Goal: Task Accomplishment & Management: Complete application form

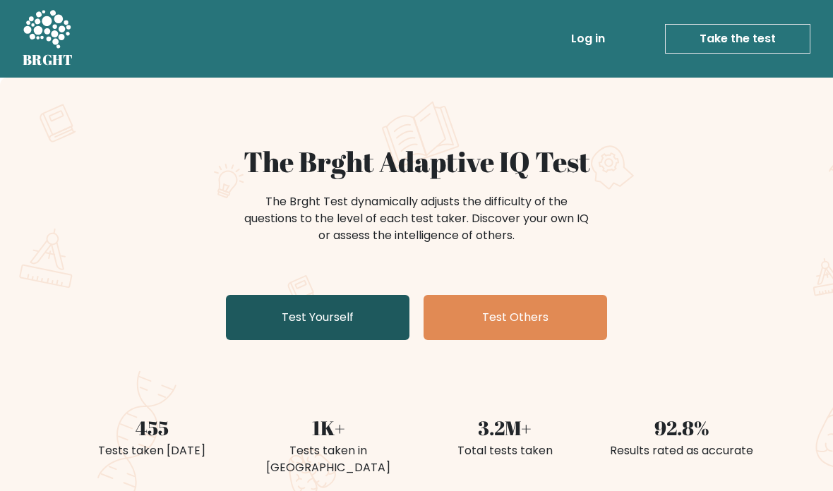
click at [355, 326] on link "Test Yourself" at bounding box center [318, 317] width 184 height 45
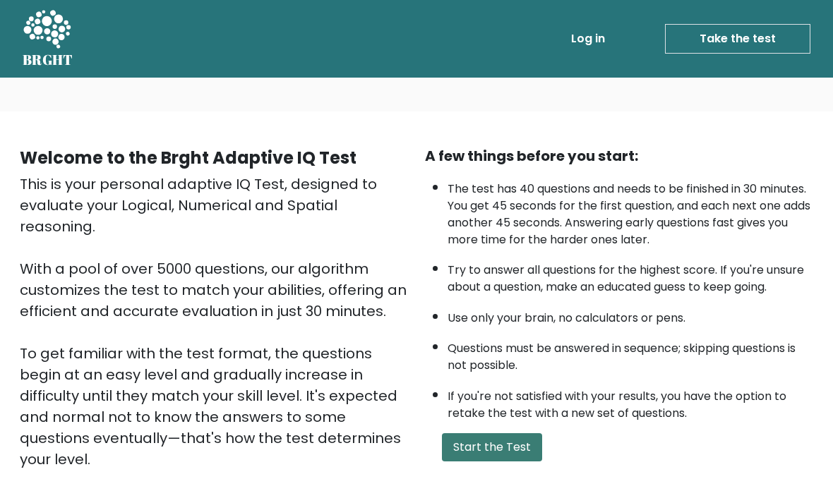
click at [530, 462] on button "Start the Test" at bounding box center [492, 448] width 100 height 28
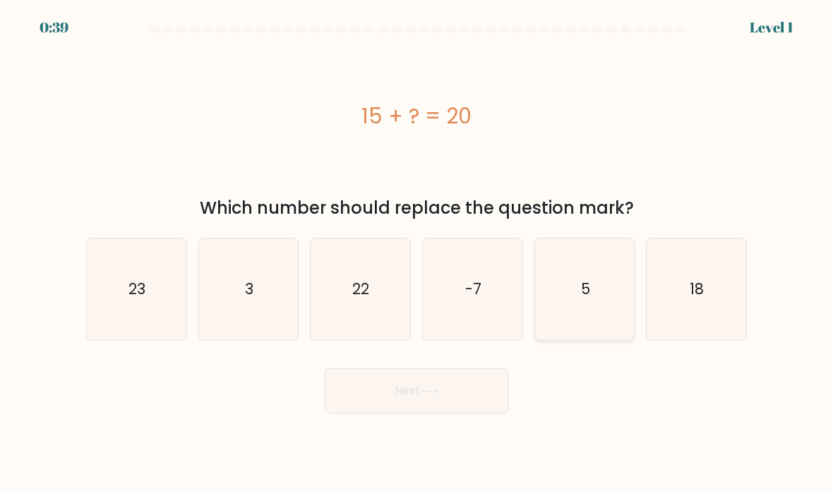
click at [583, 299] on text "5" at bounding box center [585, 289] width 9 height 20
click at [417, 253] on input "e. 5" at bounding box center [417, 249] width 1 height 7
radio input "true"
click at [483, 414] on button "Next" at bounding box center [417, 391] width 184 height 45
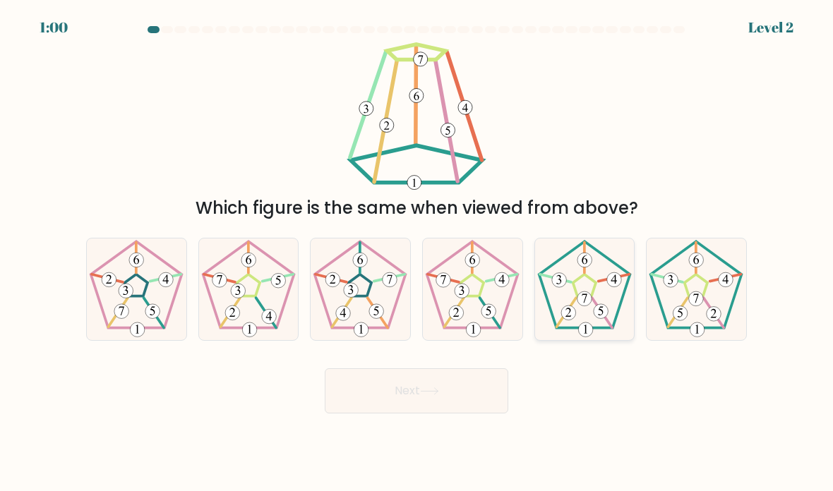
click at [595, 335] on icon at bounding box center [585, 290] width 100 height 100
click at [417, 253] on input "e." at bounding box center [417, 249] width 1 height 7
radio input "true"
click at [505, 395] on button "Next" at bounding box center [417, 391] width 184 height 45
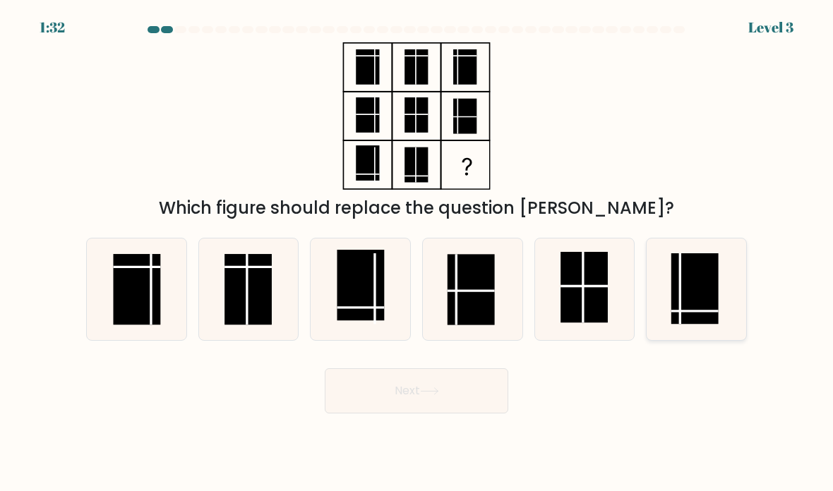
click at [692, 298] on rect at bounding box center [695, 289] width 47 height 71
click at [417, 253] on input "f." at bounding box center [417, 249] width 1 height 7
radio input "true"
click at [501, 400] on button "Next" at bounding box center [417, 391] width 184 height 45
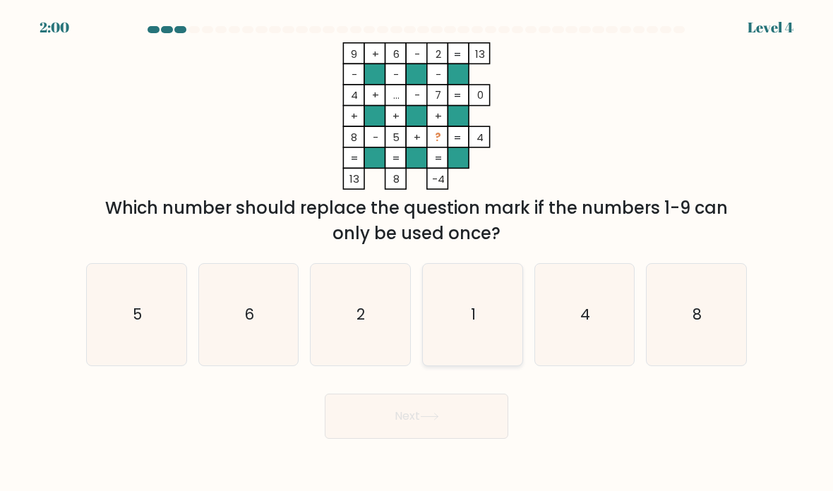
click at [489, 365] on icon "1" at bounding box center [473, 316] width 100 height 100
click at [417, 253] on input "d. 1" at bounding box center [417, 249] width 1 height 7
radio input "true"
click at [374, 354] on icon "2" at bounding box center [361, 316] width 100 height 100
click at [417, 253] on input "c. 2" at bounding box center [417, 249] width 1 height 7
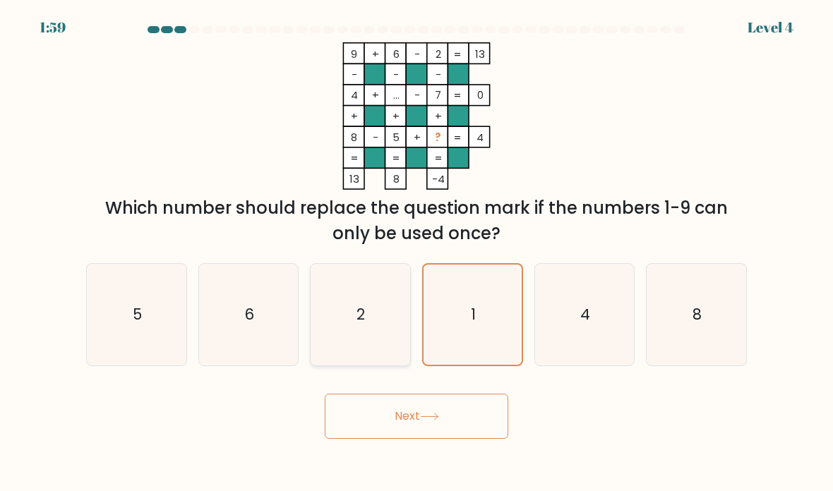
radio input "true"
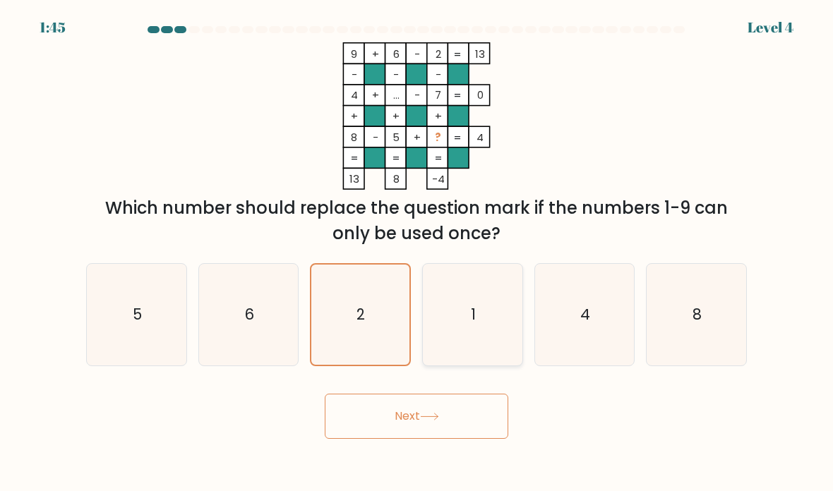
click at [455, 306] on icon "1" at bounding box center [473, 316] width 100 height 100
click at [417, 253] on input "d. 1" at bounding box center [417, 249] width 1 height 7
radio input "true"
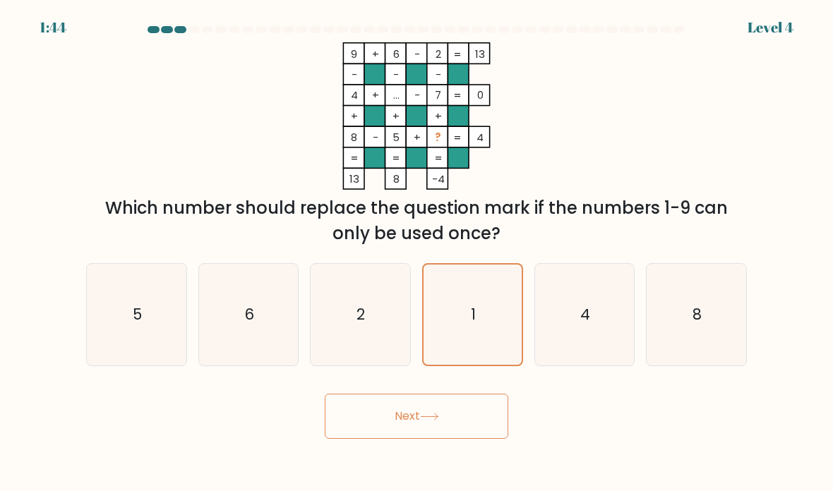
click at [458, 436] on button "Next" at bounding box center [417, 416] width 184 height 45
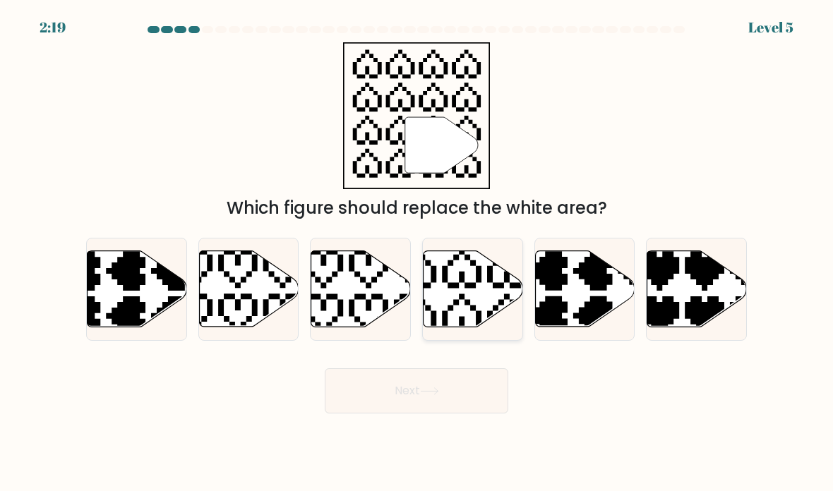
click at [446, 327] on icon at bounding box center [474, 289] width 100 height 76
click at [417, 253] on input "d." at bounding box center [417, 249] width 1 height 7
radio input "true"
click at [473, 407] on button "Next" at bounding box center [417, 391] width 184 height 45
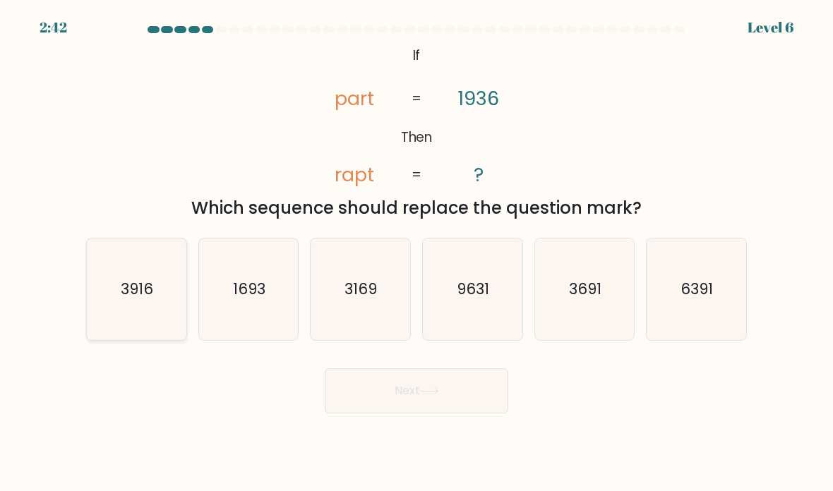
click at [159, 328] on icon "3916" at bounding box center [137, 290] width 100 height 100
click at [417, 253] on input "a. 3916" at bounding box center [417, 249] width 1 height 7
radio input "true"
click at [472, 408] on button "Next" at bounding box center [417, 391] width 184 height 45
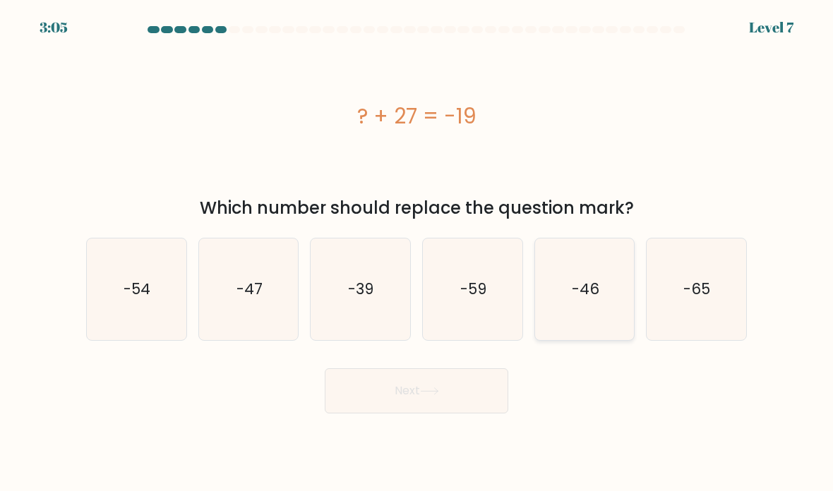
click at [595, 299] on text "-46" at bounding box center [586, 289] width 28 height 20
click at [417, 253] on input "e. -46" at bounding box center [417, 249] width 1 height 7
radio input "true"
click at [467, 405] on button "Next" at bounding box center [417, 391] width 184 height 45
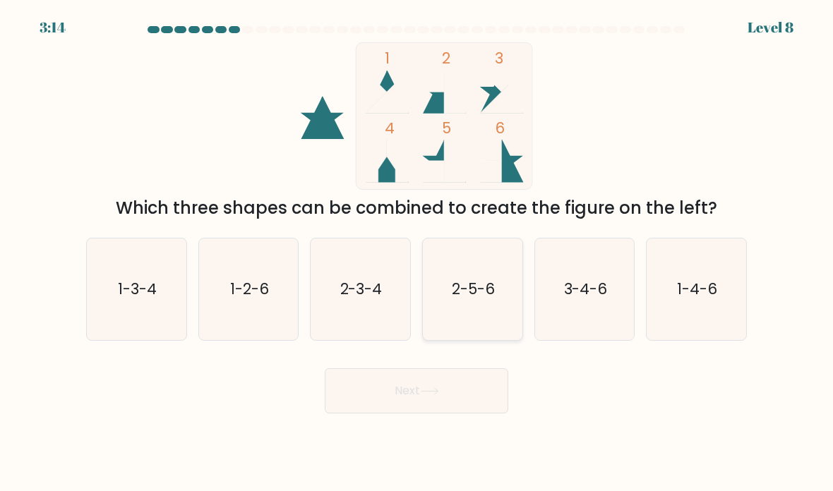
click at [475, 334] on icon "2-5-6" at bounding box center [473, 290] width 100 height 100
click at [417, 253] on input "d. 2-5-6" at bounding box center [417, 249] width 1 height 7
radio input "true"
click at [463, 407] on button "Next" at bounding box center [417, 391] width 184 height 45
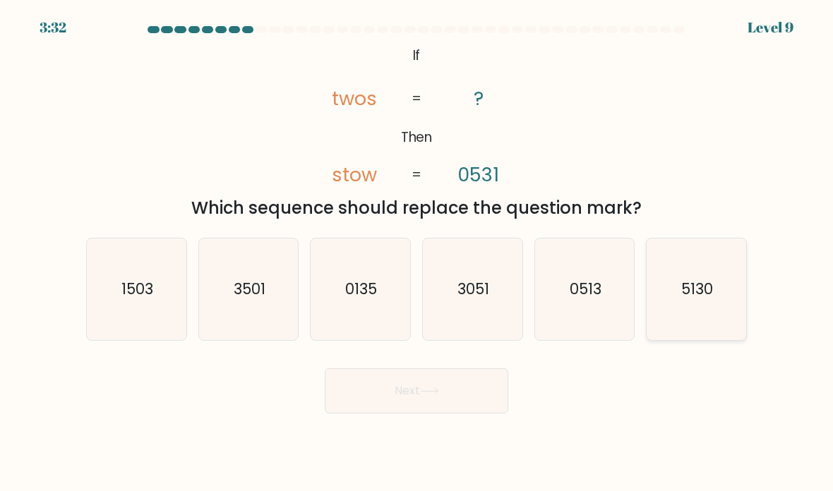
click at [680, 317] on icon "5130" at bounding box center [697, 290] width 100 height 100
click at [417, 253] on input "f. 5130" at bounding box center [417, 249] width 1 height 7
radio input "true"
click at [467, 414] on button "Next" at bounding box center [417, 391] width 184 height 45
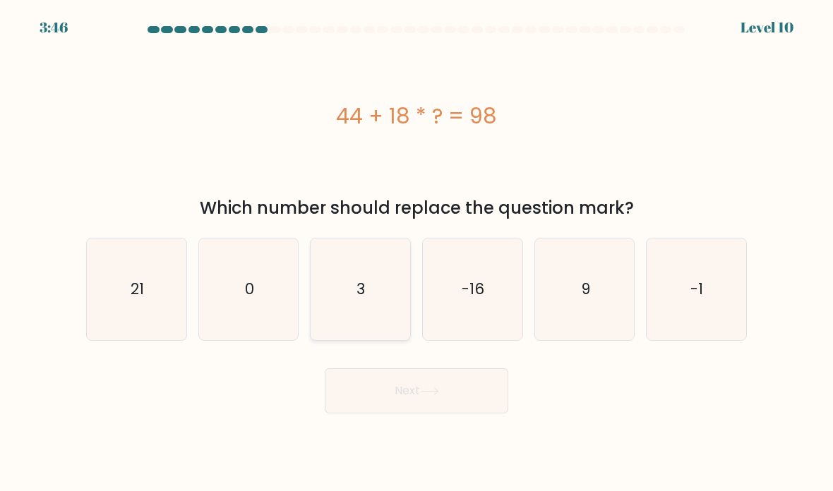
click at [383, 334] on icon "3" at bounding box center [361, 290] width 100 height 100
click at [417, 253] on input "c. 3" at bounding box center [417, 249] width 1 height 7
radio input "true"
click at [403, 392] on button "Next" at bounding box center [417, 391] width 184 height 45
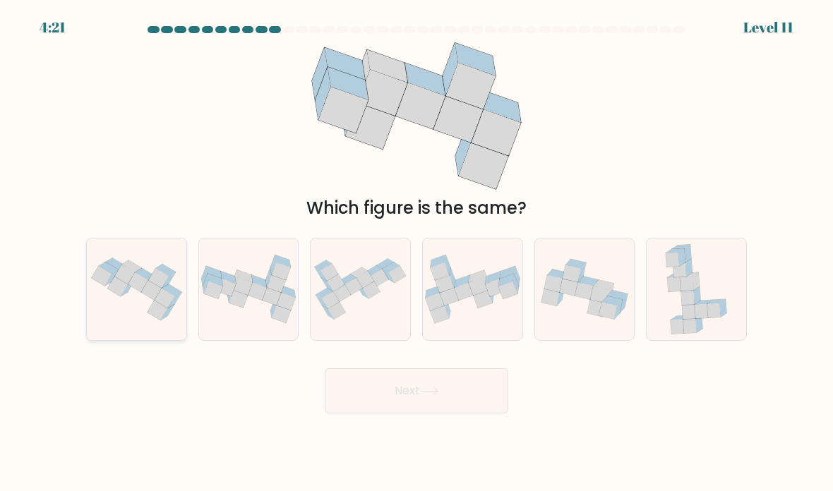
click at [153, 301] on icon at bounding box center [151, 291] width 20 height 20
click at [417, 253] on input "a." at bounding box center [417, 249] width 1 height 7
radio input "true"
click at [364, 414] on button "Next" at bounding box center [417, 391] width 184 height 45
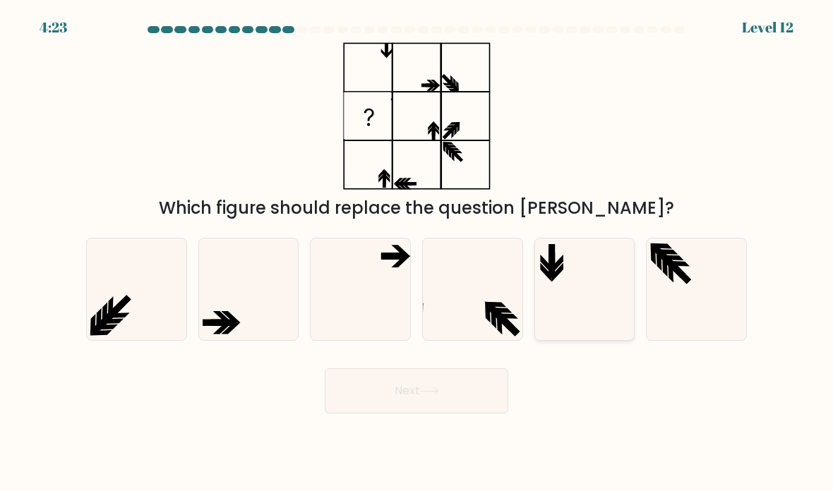
click at [560, 306] on icon at bounding box center [585, 290] width 100 height 100
click at [417, 253] on input "e." at bounding box center [417, 249] width 1 height 7
radio input "true"
click at [243, 340] on icon at bounding box center [249, 290] width 100 height 100
click at [417, 253] on input "b." at bounding box center [417, 249] width 1 height 7
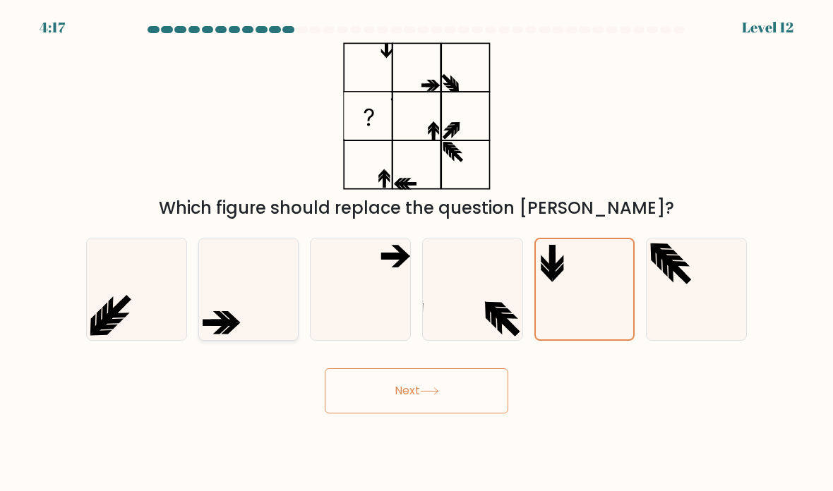
radio input "true"
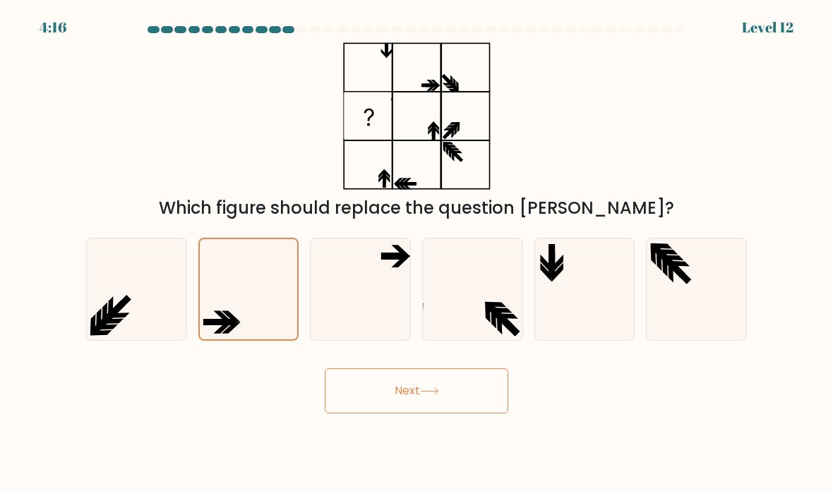
click at [365, 414] on button "Next" at bounding box center [417, 391] width 184 height 45
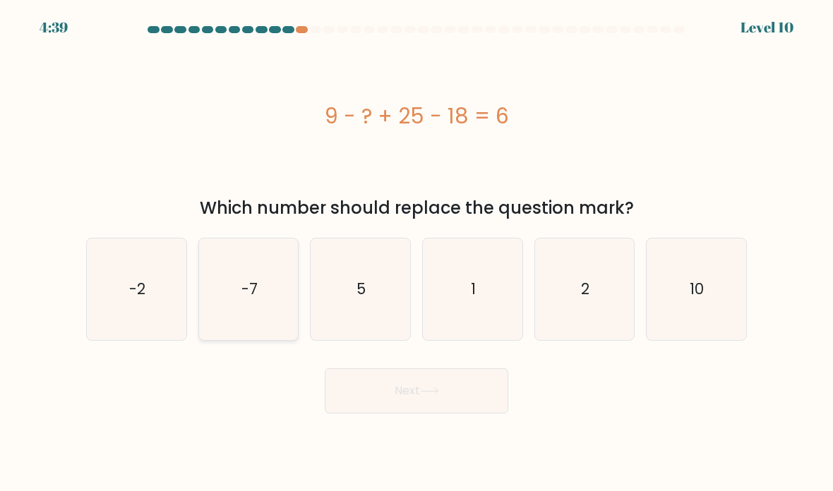
click at [261, 340] on icon "-7" at bounding box center [249, 290] width 100 height 100
click at [417, 253] on input "b. -7" at bounding box center [417, 249] width 1 height 7
radio input "true"
click at [402, 406] on button "Next" at bounding box center [417, 391] width 184 height 45
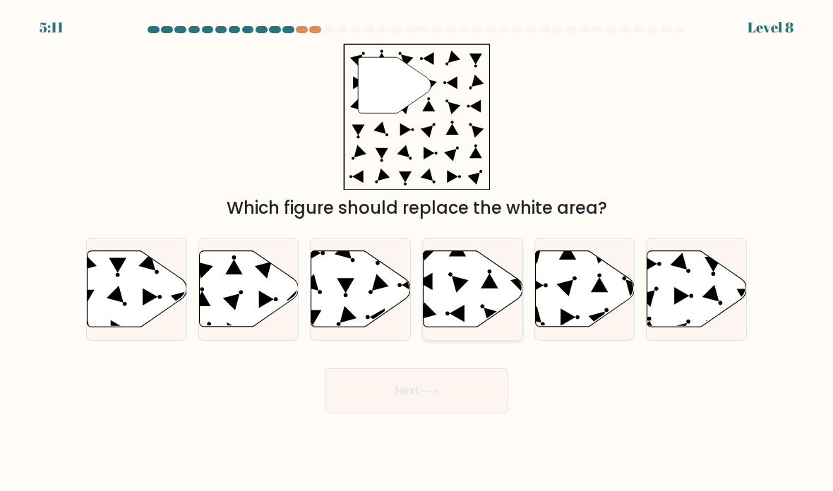
click at [478, 328] on icon at bounding box center [474, 289] width 100 height 76
click at [417, 253] on input "d." at bounding box center [417, 249] width 1 height 7
radio input "true"
click at [465, 403] on button "Next" at bounding box center [417, 391] width 184 height 45
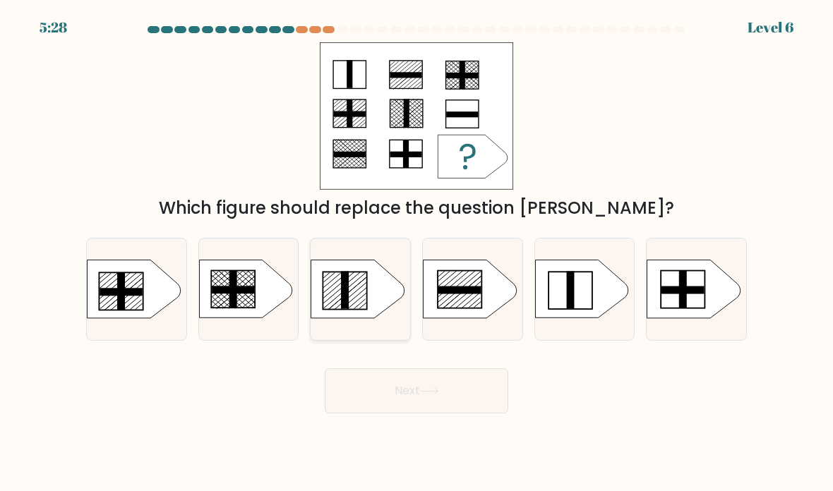
click at [346, 309] on rect at bounding box center [345, 290] width 8 height 37
click at [417, 253] on input "c." at bounding box center [417, 249] width 1 height 7
radio input "true"
click at [417, 412] on button "Next" at bounding box center [417, 391] width 184 height 45
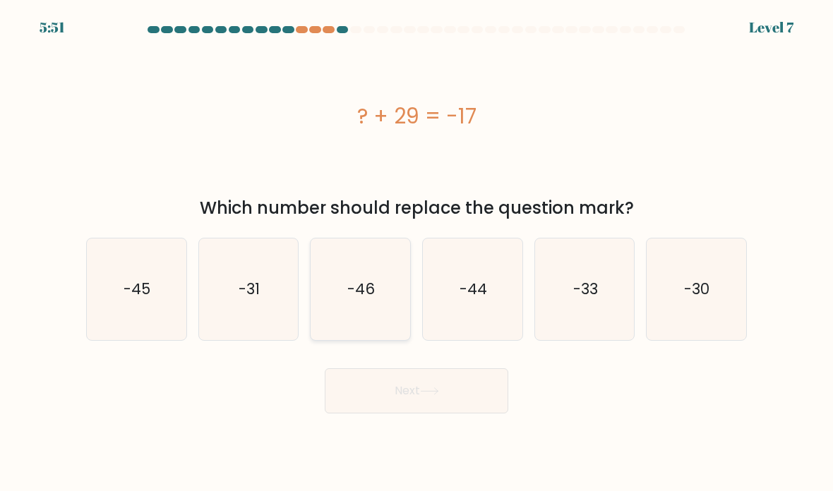
click at [377, 326] on icon "-46" at bounding box center [361, 290] width 100 height 100
click at [417, 253] on input "c. -46" at bounding box center [417, 249] width 1 height 7
radio input "true"
click at [387, 397] on button "Next" at bounding box center [417, 391] width 184 height 45
